Goal: Task Accomplishment & Management: Complete application form

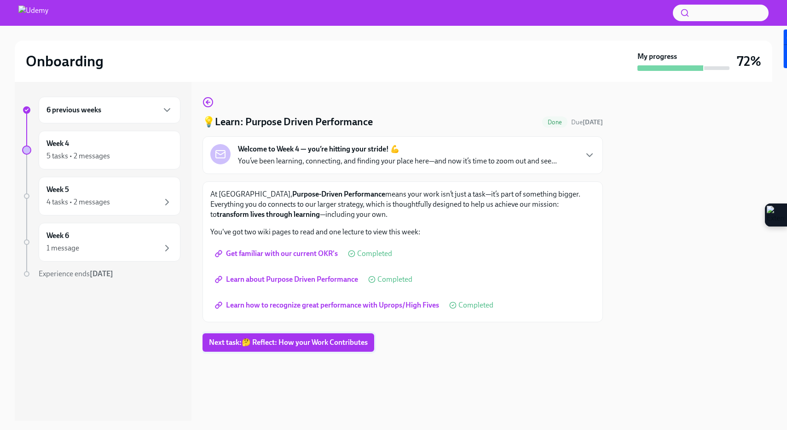
click at [310, 339] on span "Next task : 🤔 Reflect: How your Work Contributes" at bounding box center [288, 342] width 159 height 9
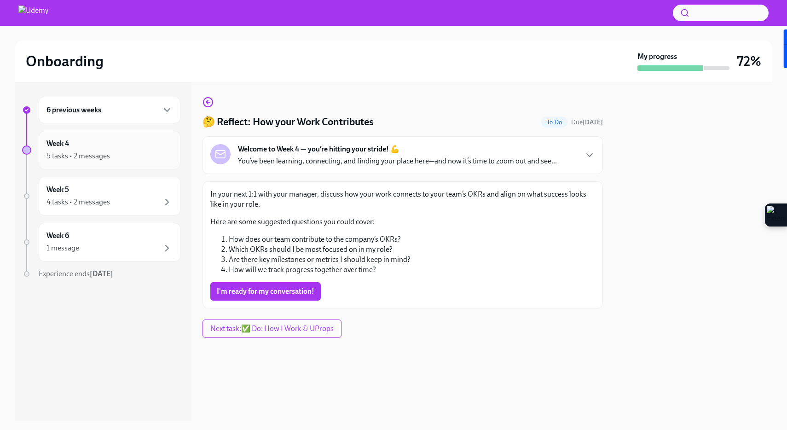
click at [121, 159] on div "5 tasks • 2 messages" at bounding box center [110, 156] width 126 height 11
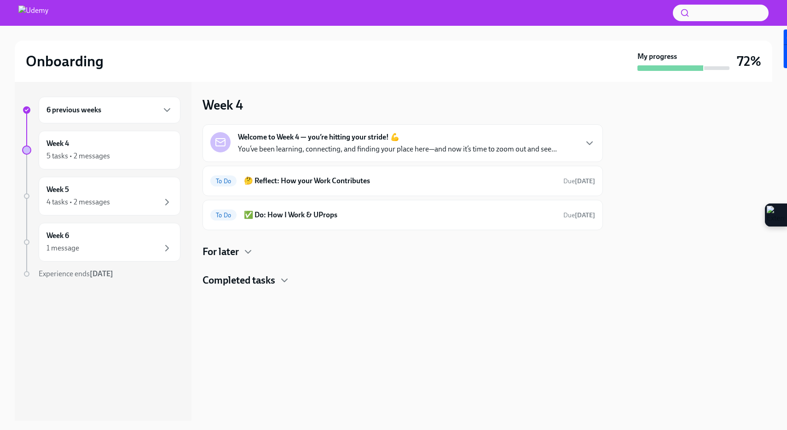
click at [581, 143] on div "Welcome to Week 4 — you’re hitting your stride! 💪 You’ve been learning, connect…" at bounding box center [402, 143] width 385 height 22
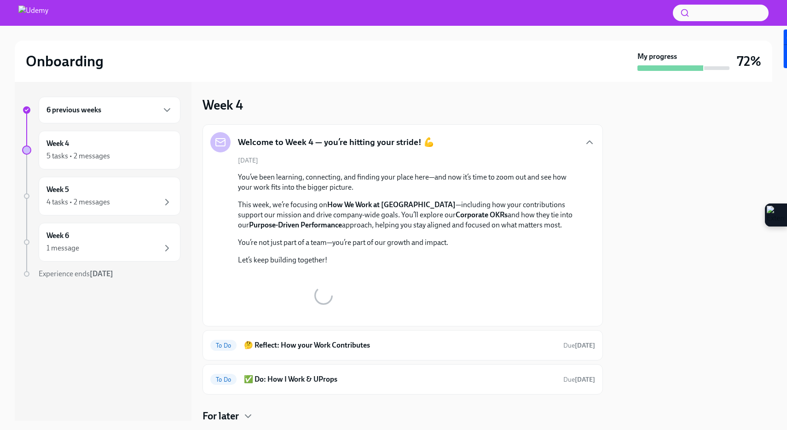
scroll to position [60, 0]
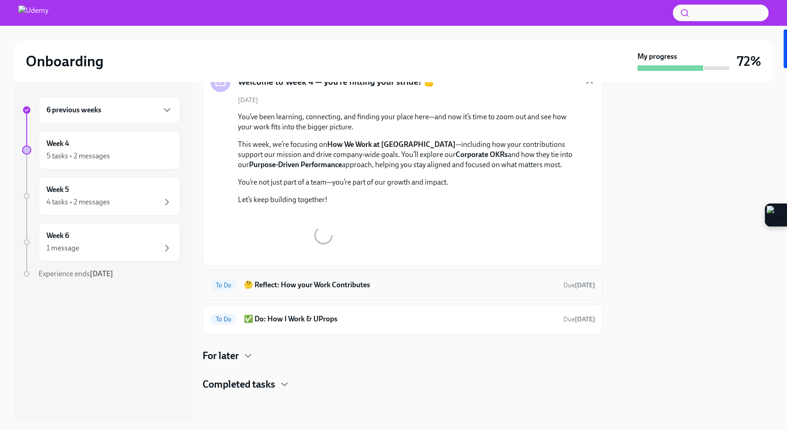
click at [510, 286] on h6 "🤔 Reflect: How your Work Contributes" at bounding box center [400, 285] width 312 height 10
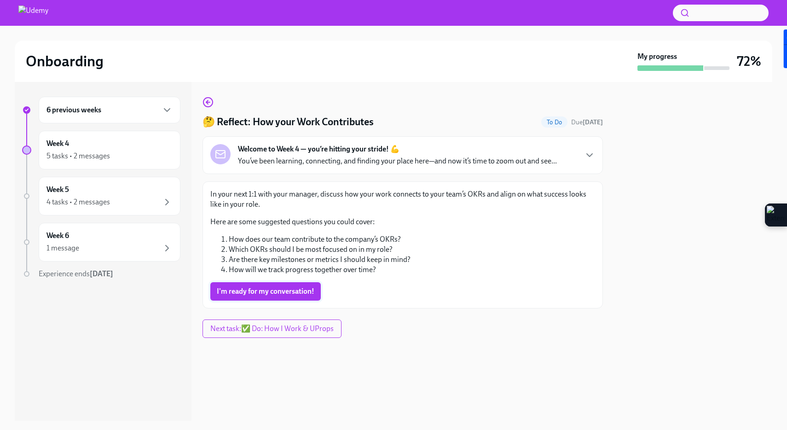
click at [246, 291] on span "I'm ready for my conversation!" at bounding box center [266, 291] width 98 height 9
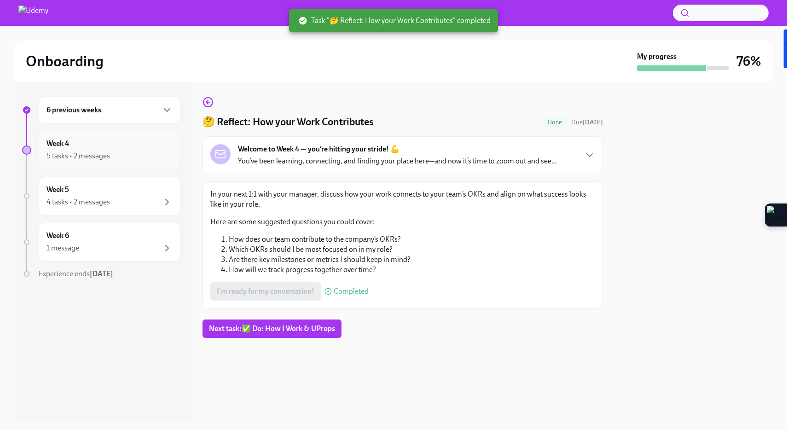
click at [143, 143] on div "Week 4 5 tasks • 2 messages" at bounding box center [110, 150] width 126 height 23
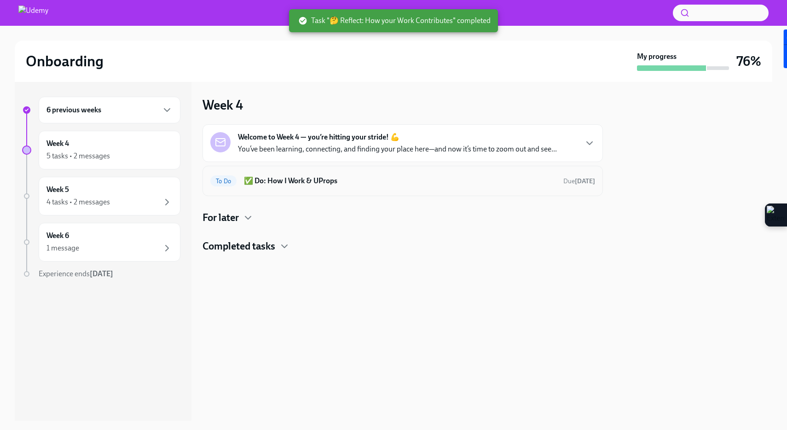
click at [483, 181] on h6 "✅ Do: How I Work & UProps" at bounding box center [400, 181] width 312 height 10
